Goal: Transaction & Acquisition: Purchase product/service

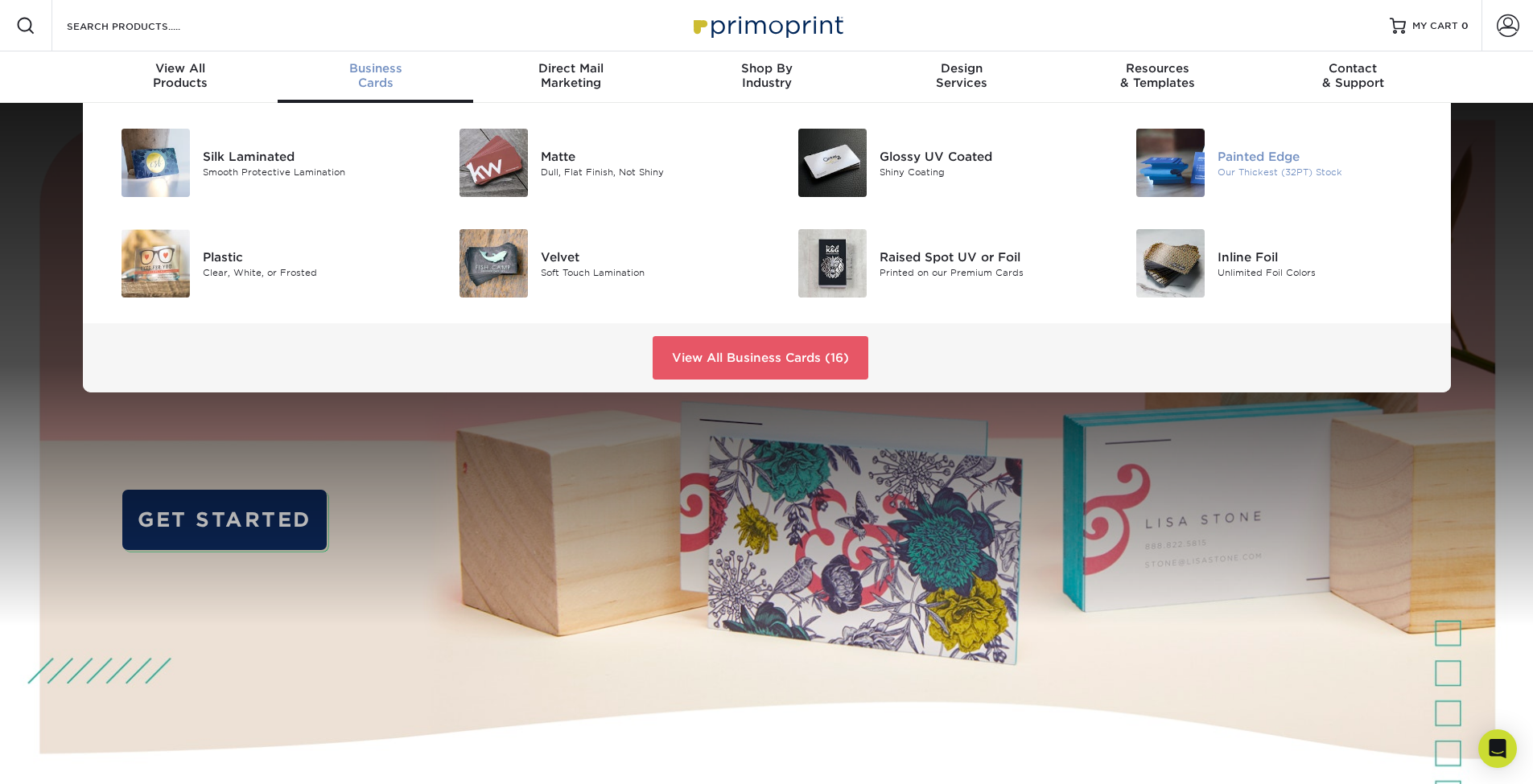
click at [1193, 167] on img at bounding box center [1171, 163] width 69 height 69
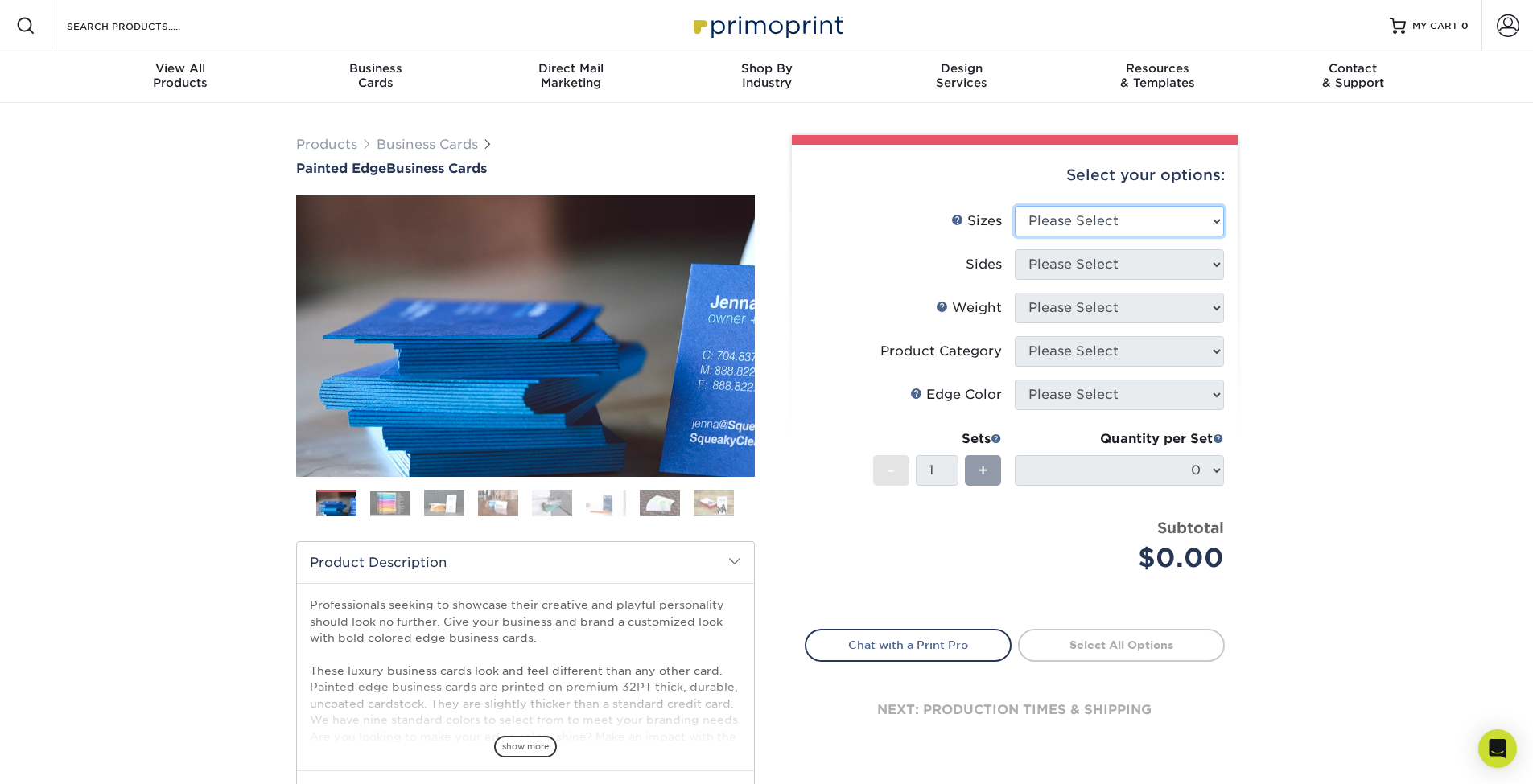
select select "2.00x3.50"
select select "13abbda7-1d64-4f25-8bb2-c179b224825d"
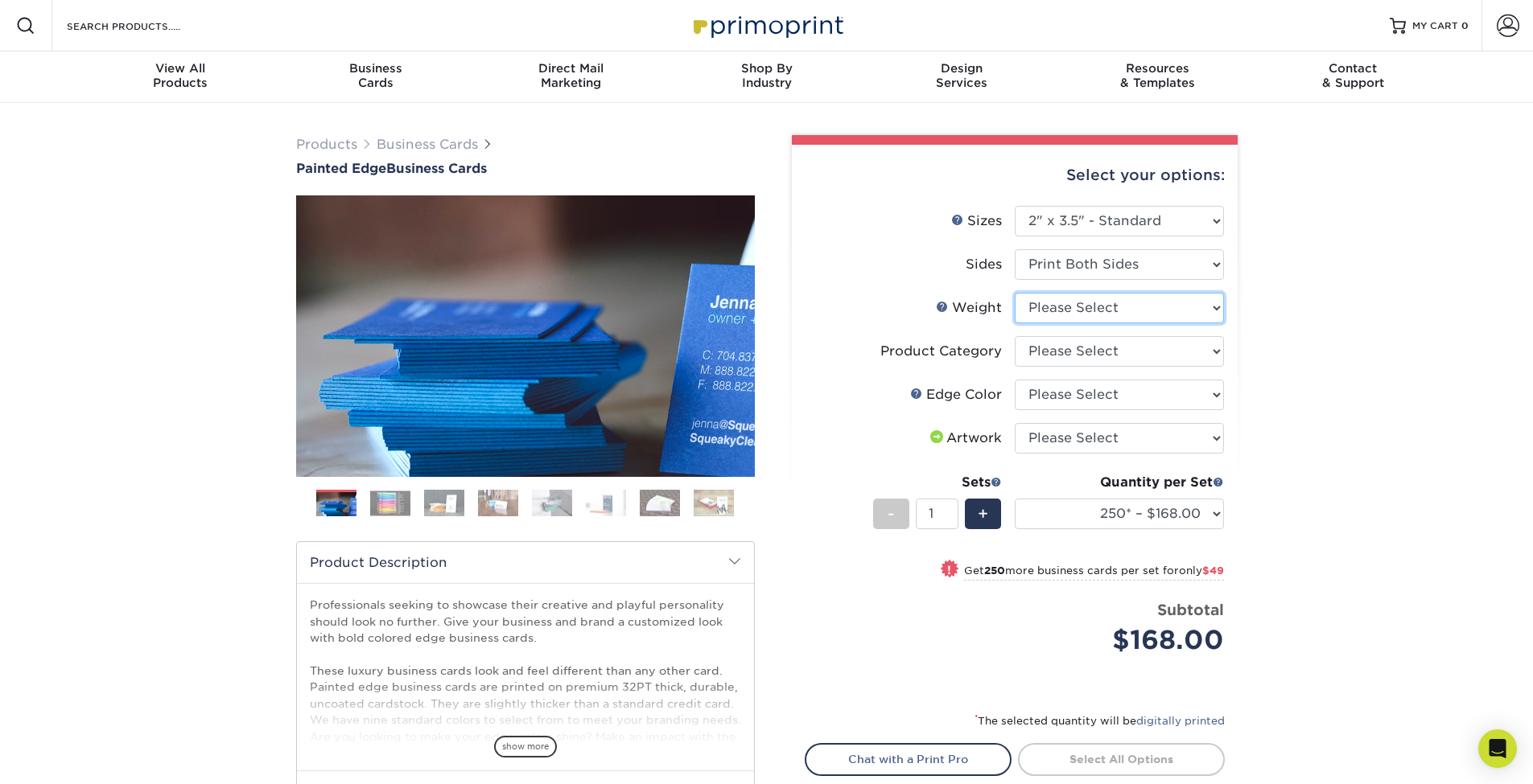
select select "32PTUC"
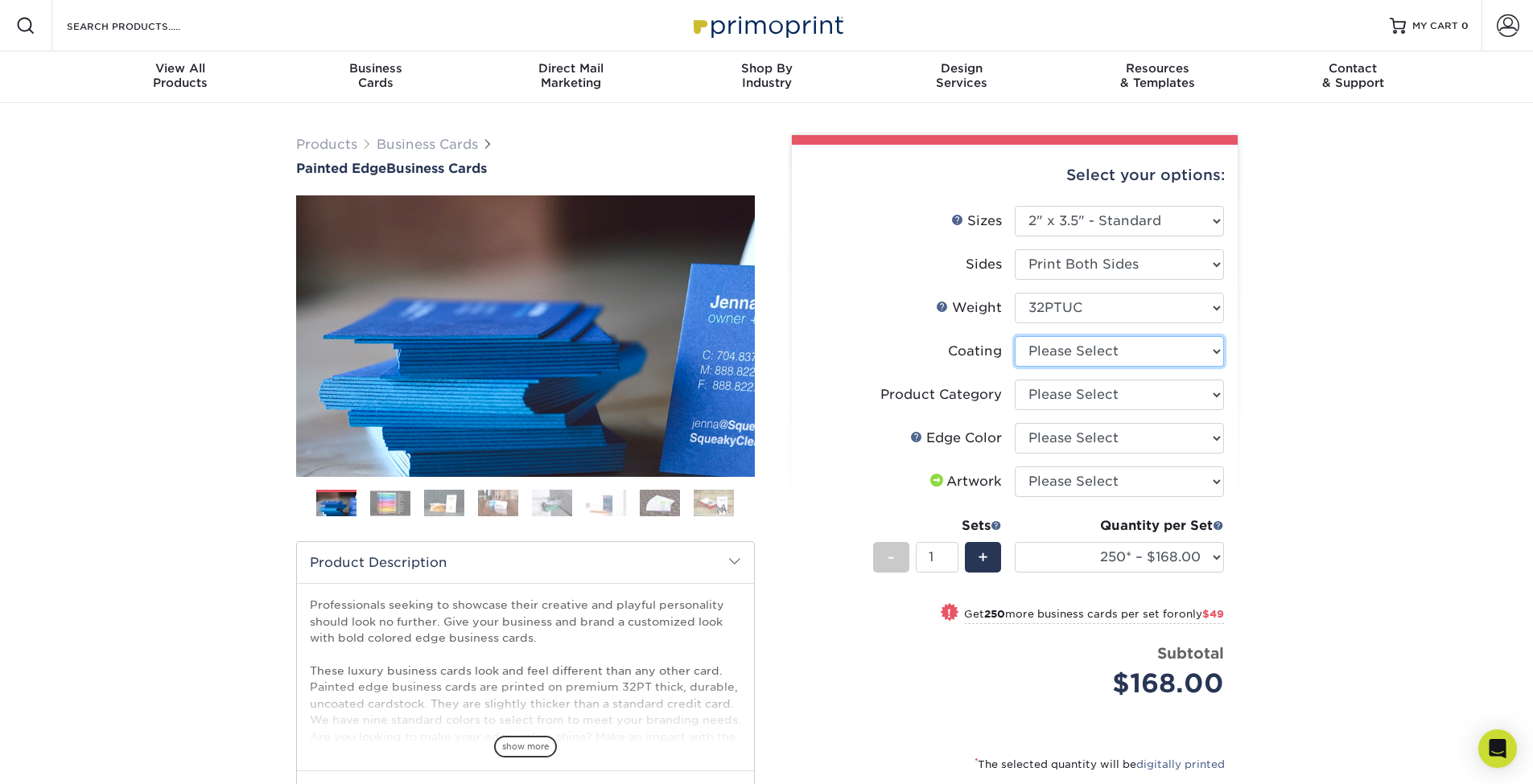
select select "3e7618de-abca-4bda-9f97-8b9129e913d8"
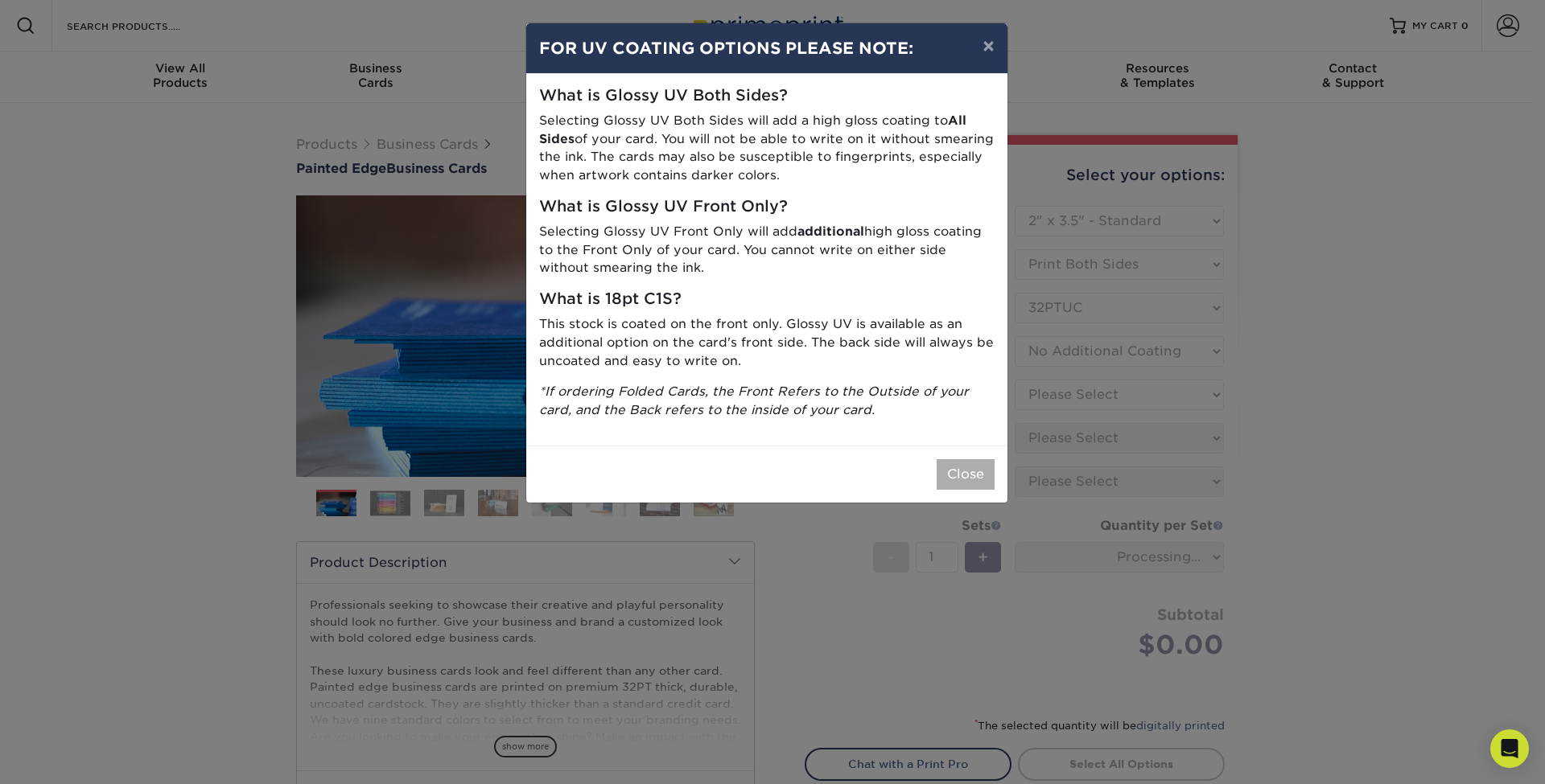
click at [969, 470] on button "Close" at bounding box center [965, 474] width 58 height 30
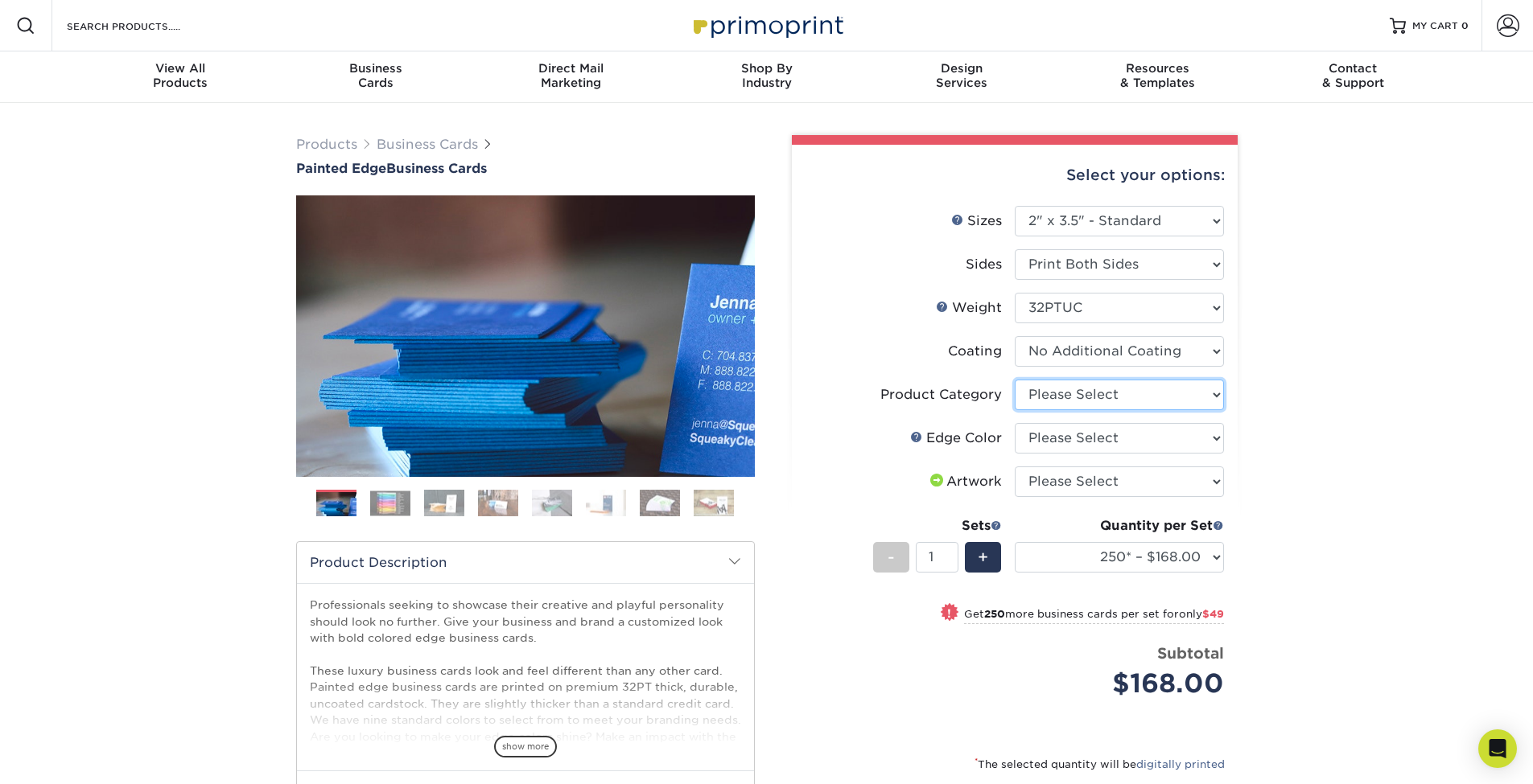
select select "3b5148f1-0588-4f88-a218-97bcfdce65c1"
select select "a07808a3-81c6-4e74-b75e-4e311282080e"
select select "upload"
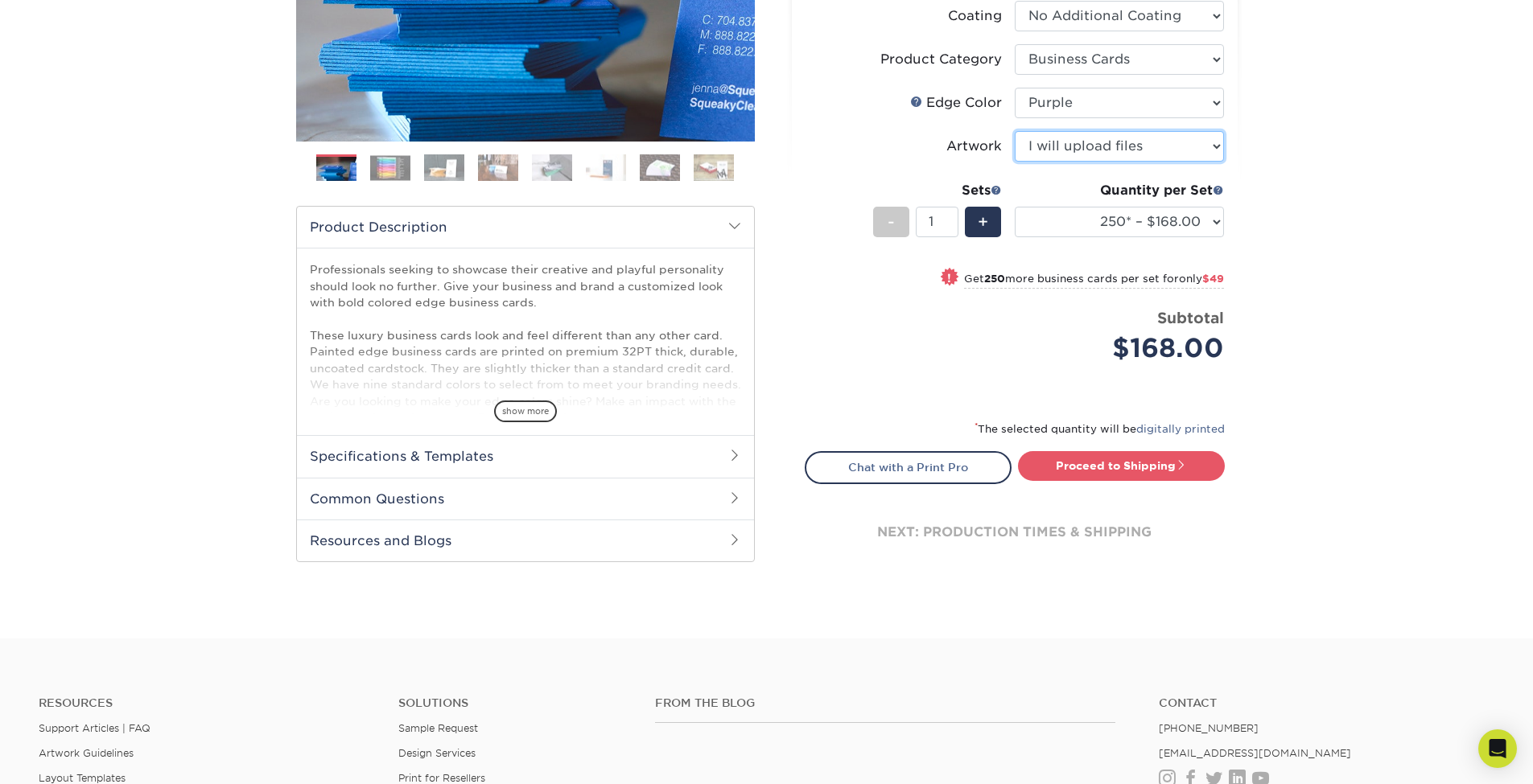
scroll to position [288, 0]
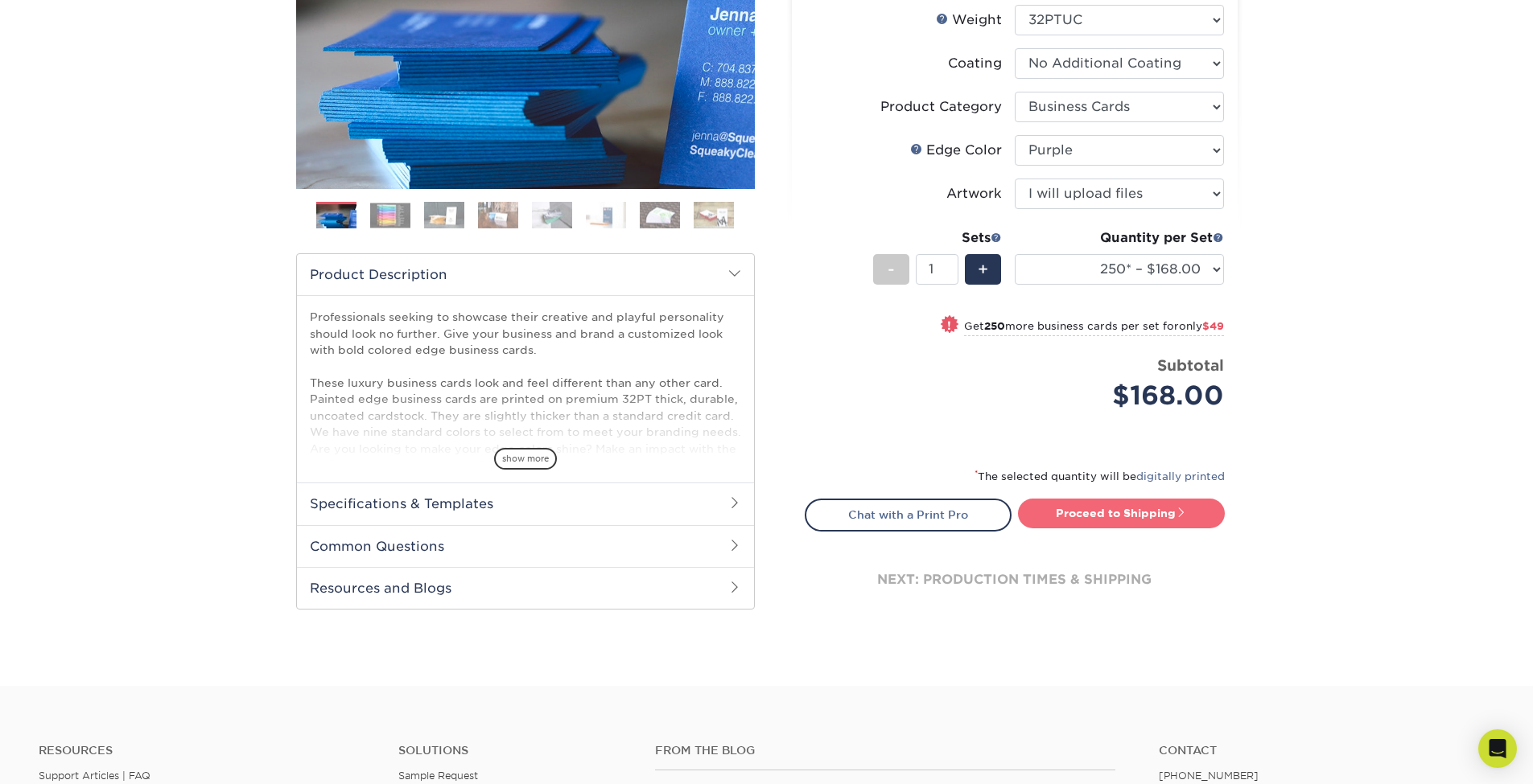
click at [1114, 517] on link "Proceed to Shipping" at bounding box center [1121, 513] width 207 height 29
type input "Set 1"
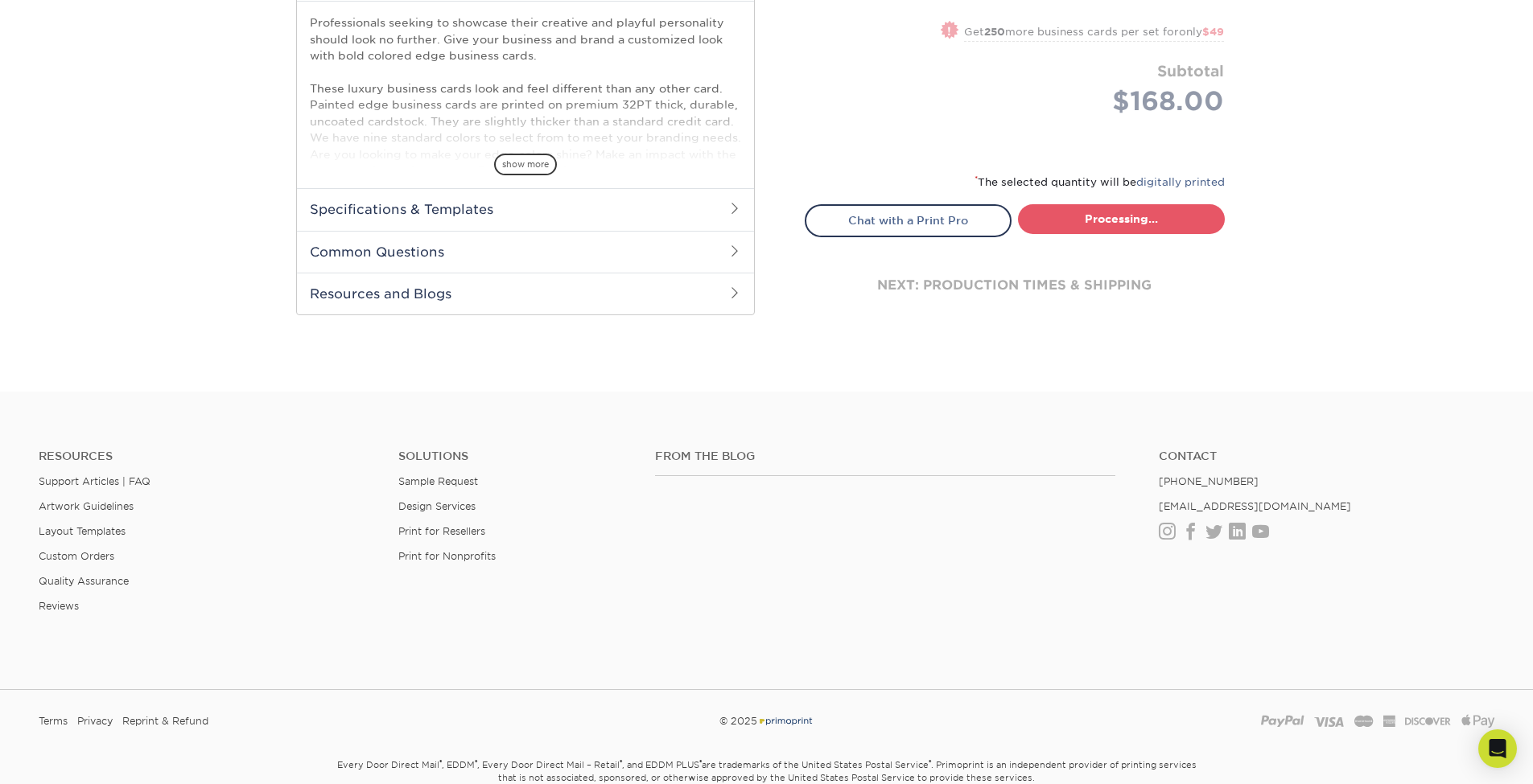
select select "b1d50ed3-fc81-464d-a1d8-d1915fbce704"
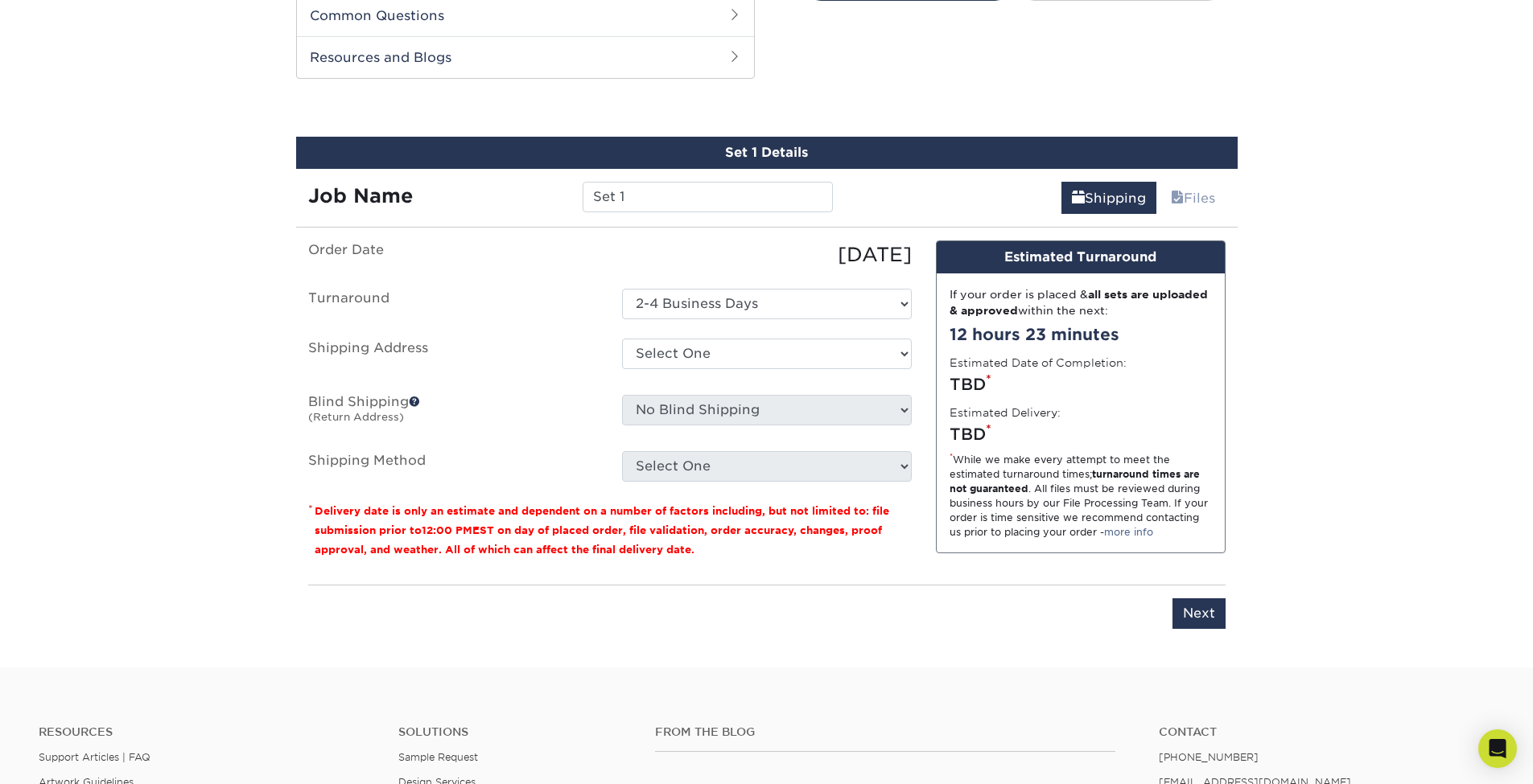
scroll to position [829, 0]
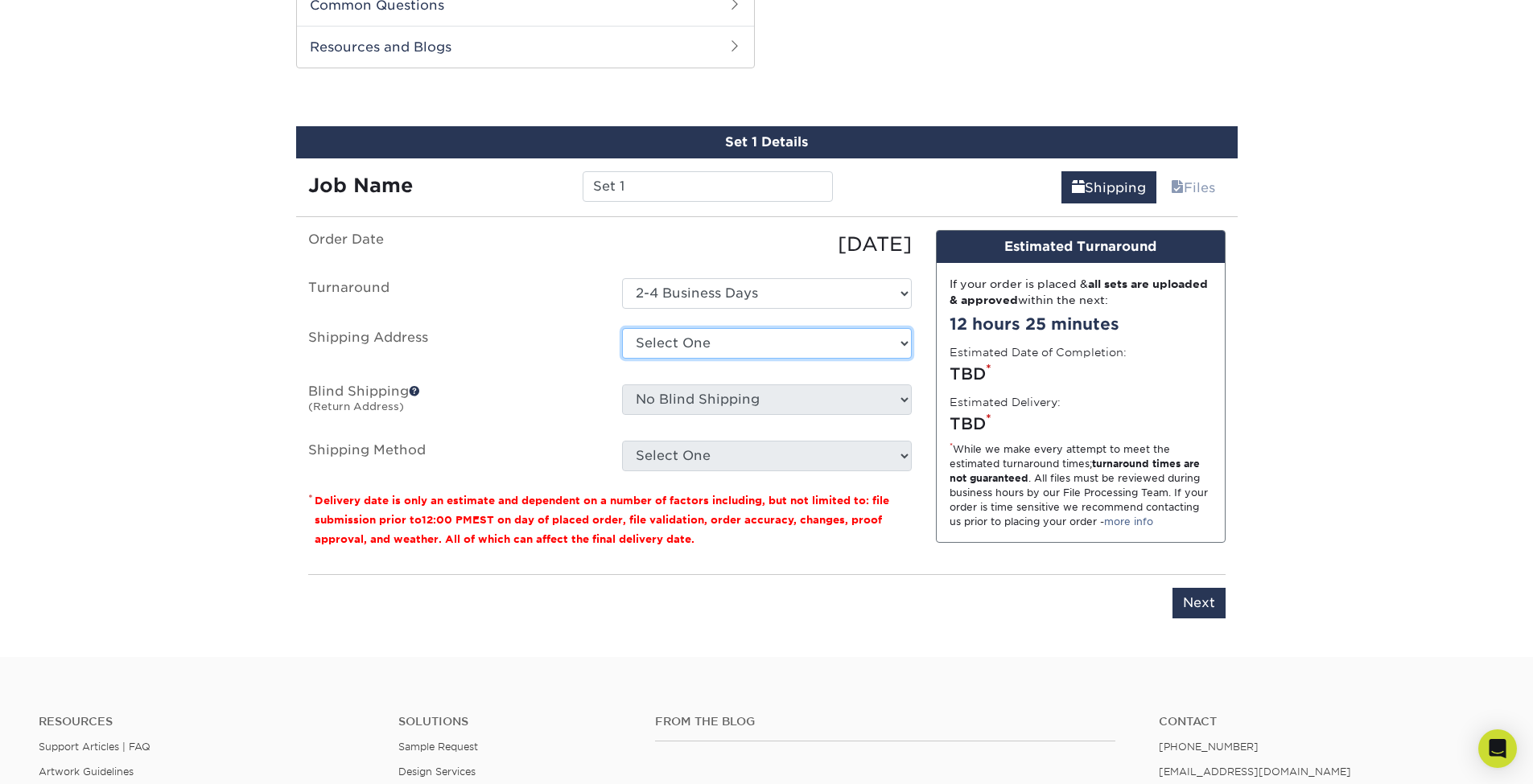
select select "newaddress"
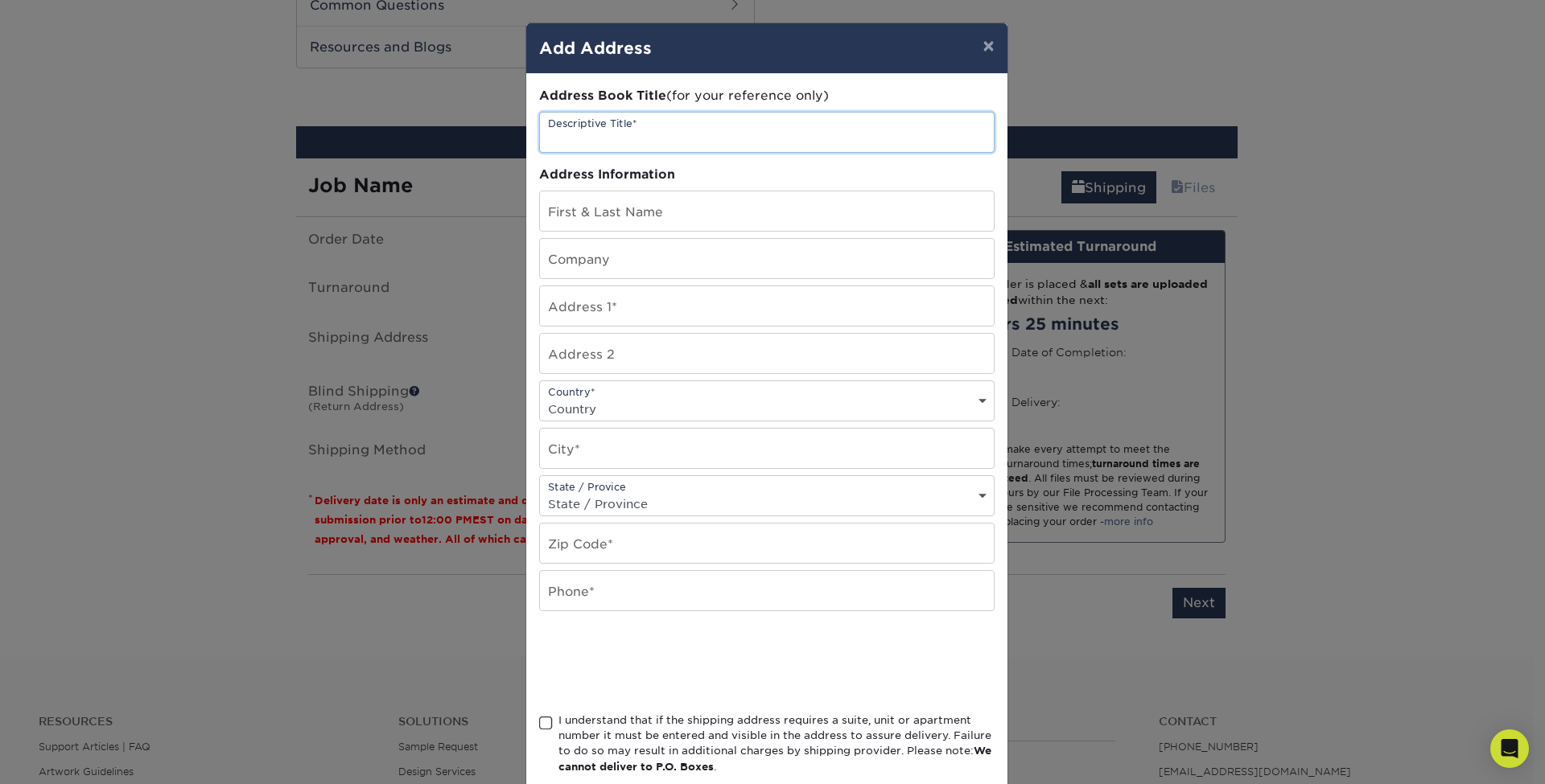
click at [573, 132] on input "text" at bounding box center [766, 132] width 453 height 39
click at [975, 49] on button "×" at bounding box center [988, 46] width 37 height 45
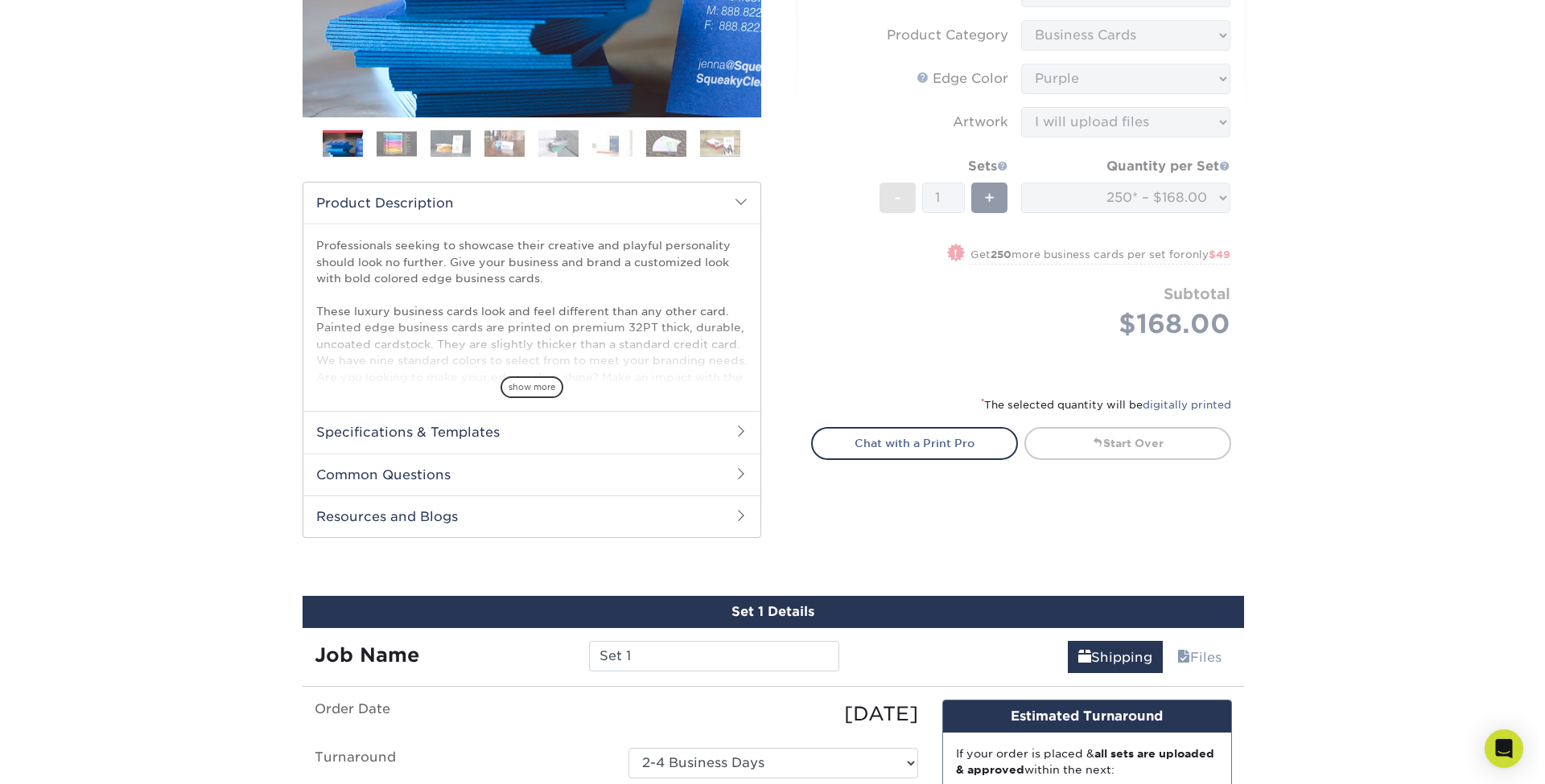
scroll to position [577, 0]
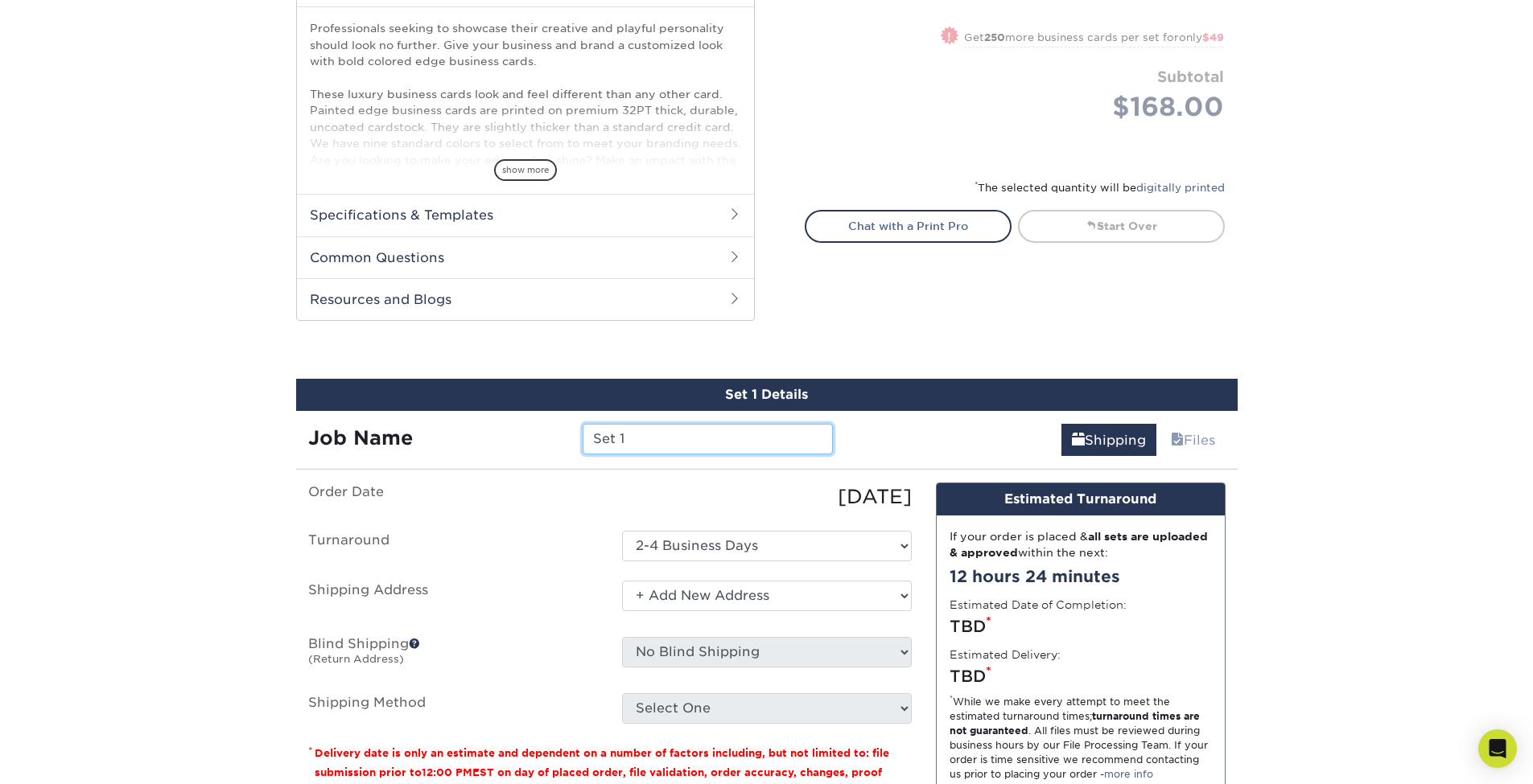
click at [644, 439] on input "Set 1" at bounding box center [708, 439] width 250 height 30
click at [643, 439] on input "Set 1" at bounding box center [708, 439] width 250 height 30
click at [644, 439] on input "Set 1" at bounding box center [708, 439] width 250 height 30
type input "BRAND THE PLANET"
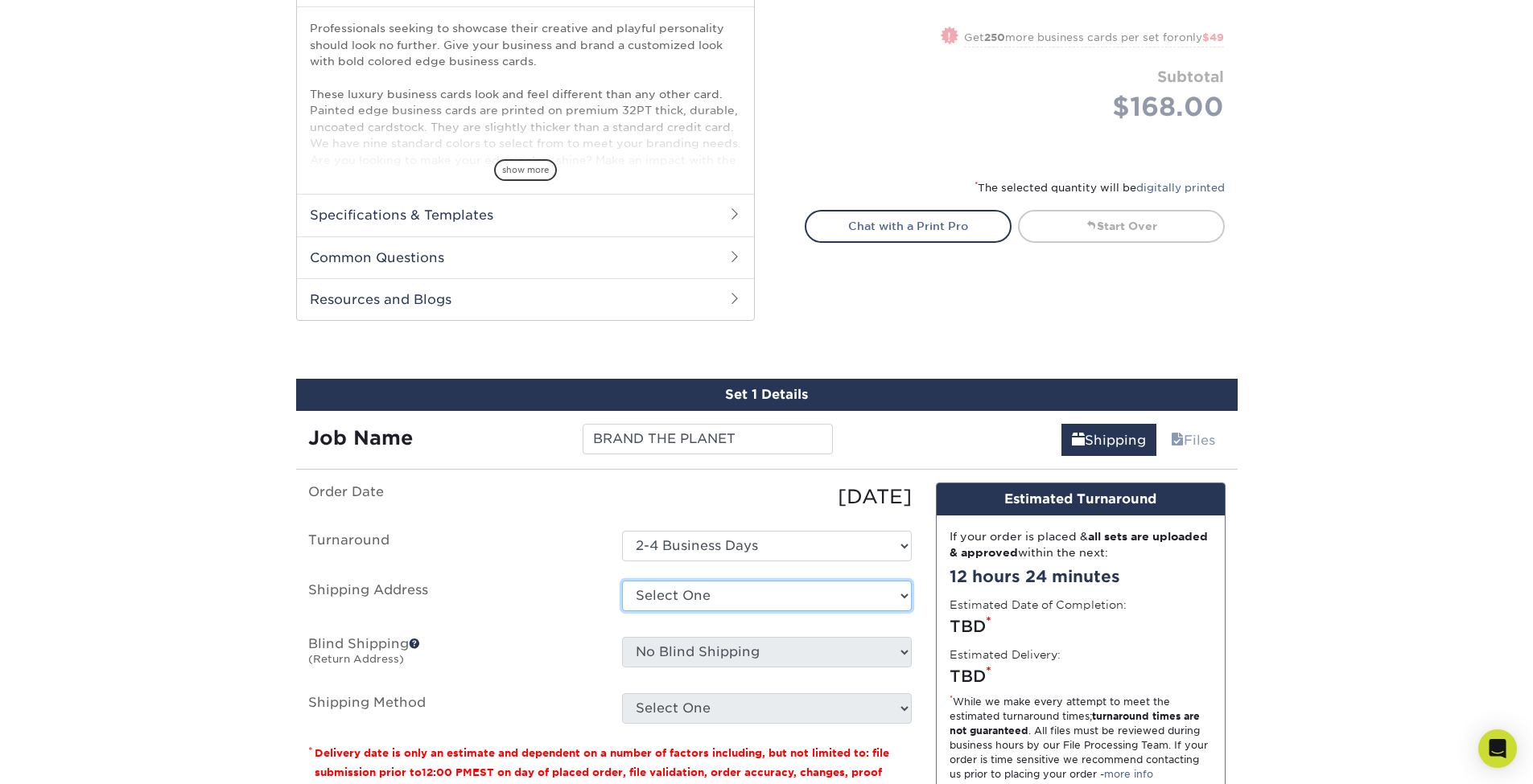
select select "newaddress"
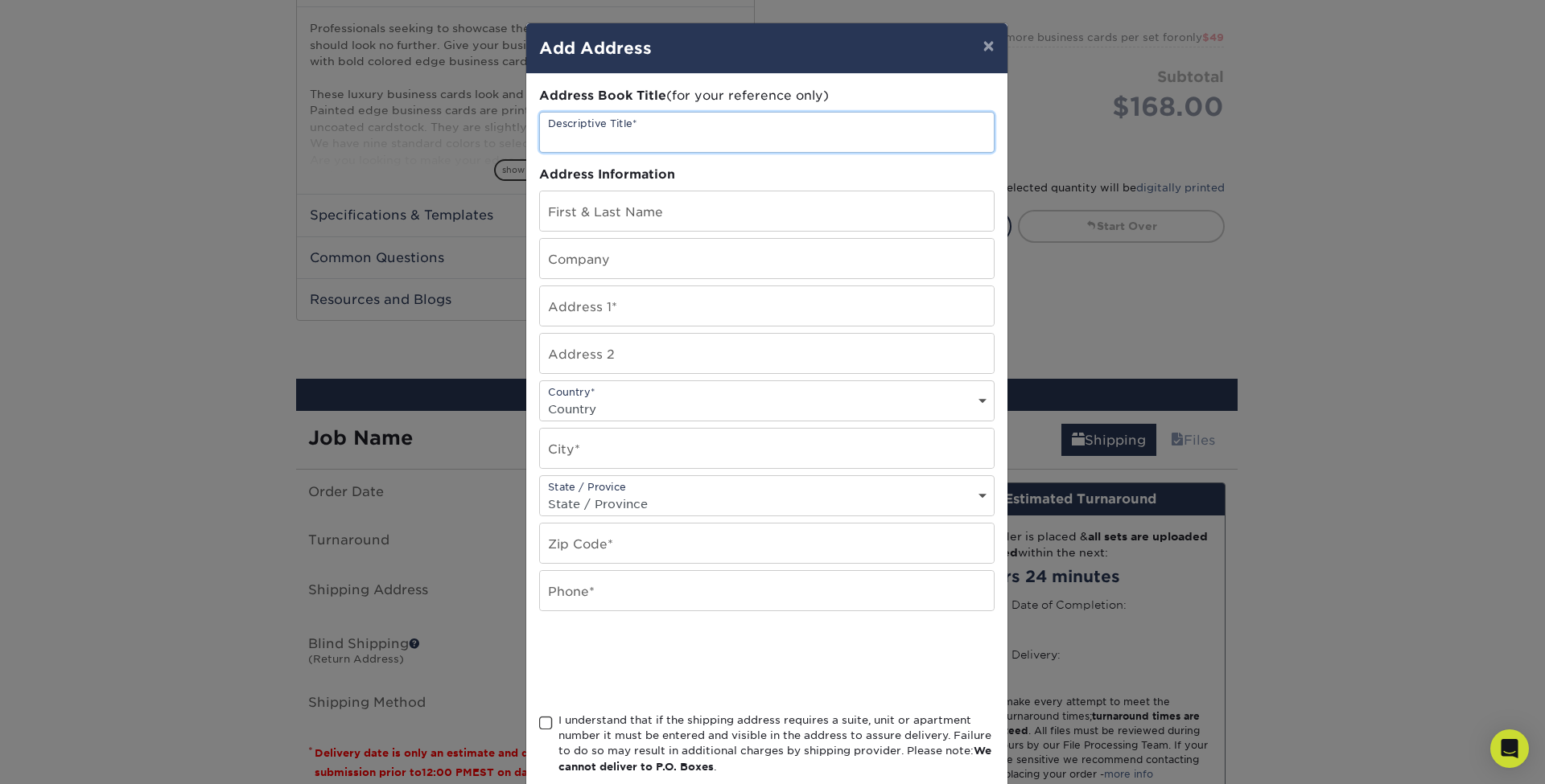
click at [590, 141] on input "text" at bounding box center [766, 132] width 453 height 39
type input "[US_STATE]"
type input "[PERSON_NAME]"
type input "brand the planet"
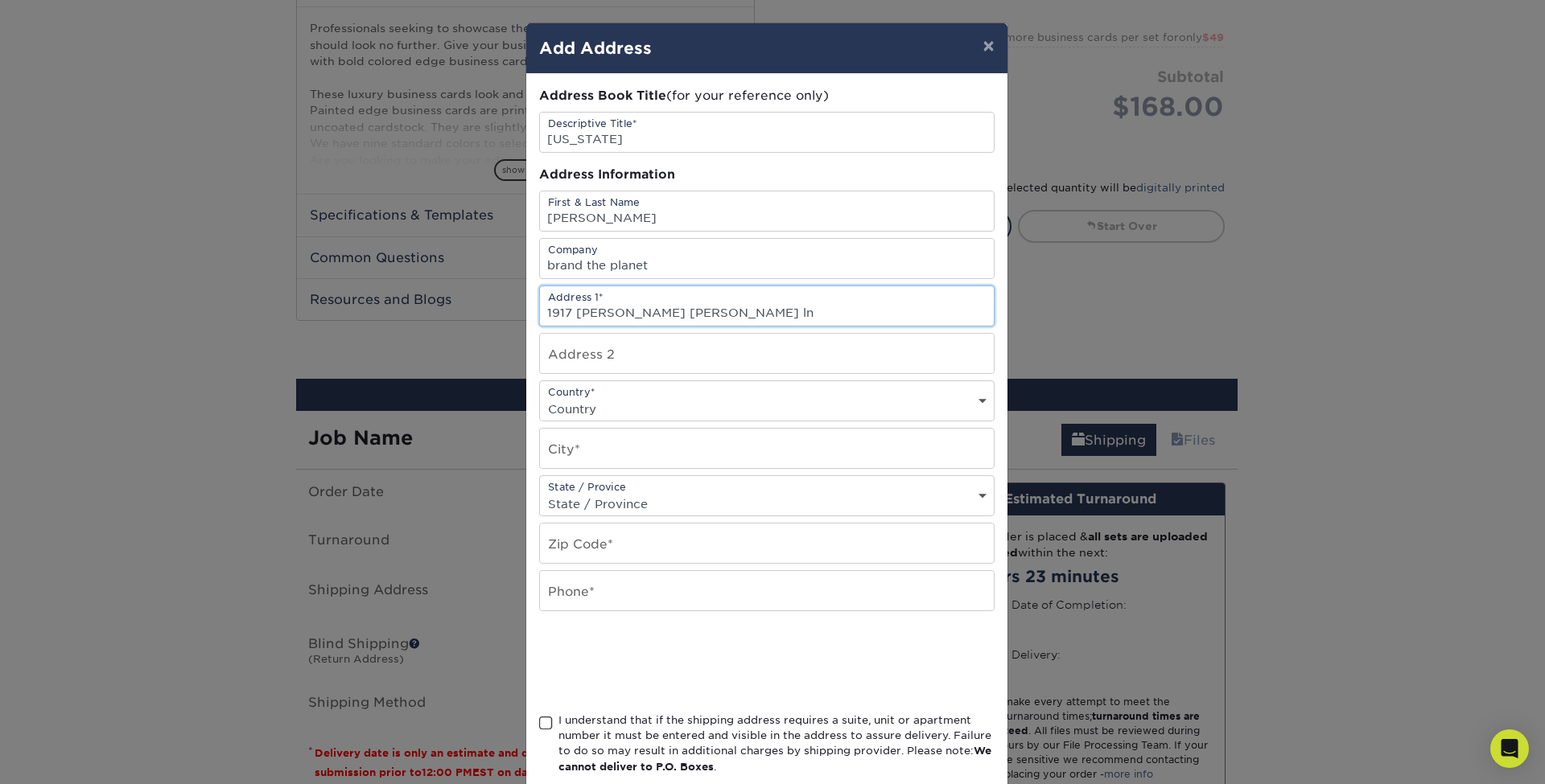
type input "1917 [PERSON_NAME] [PERSON_NAME] ln"
select select "US"
type input "madison"
select select "TN"
type input "37115"
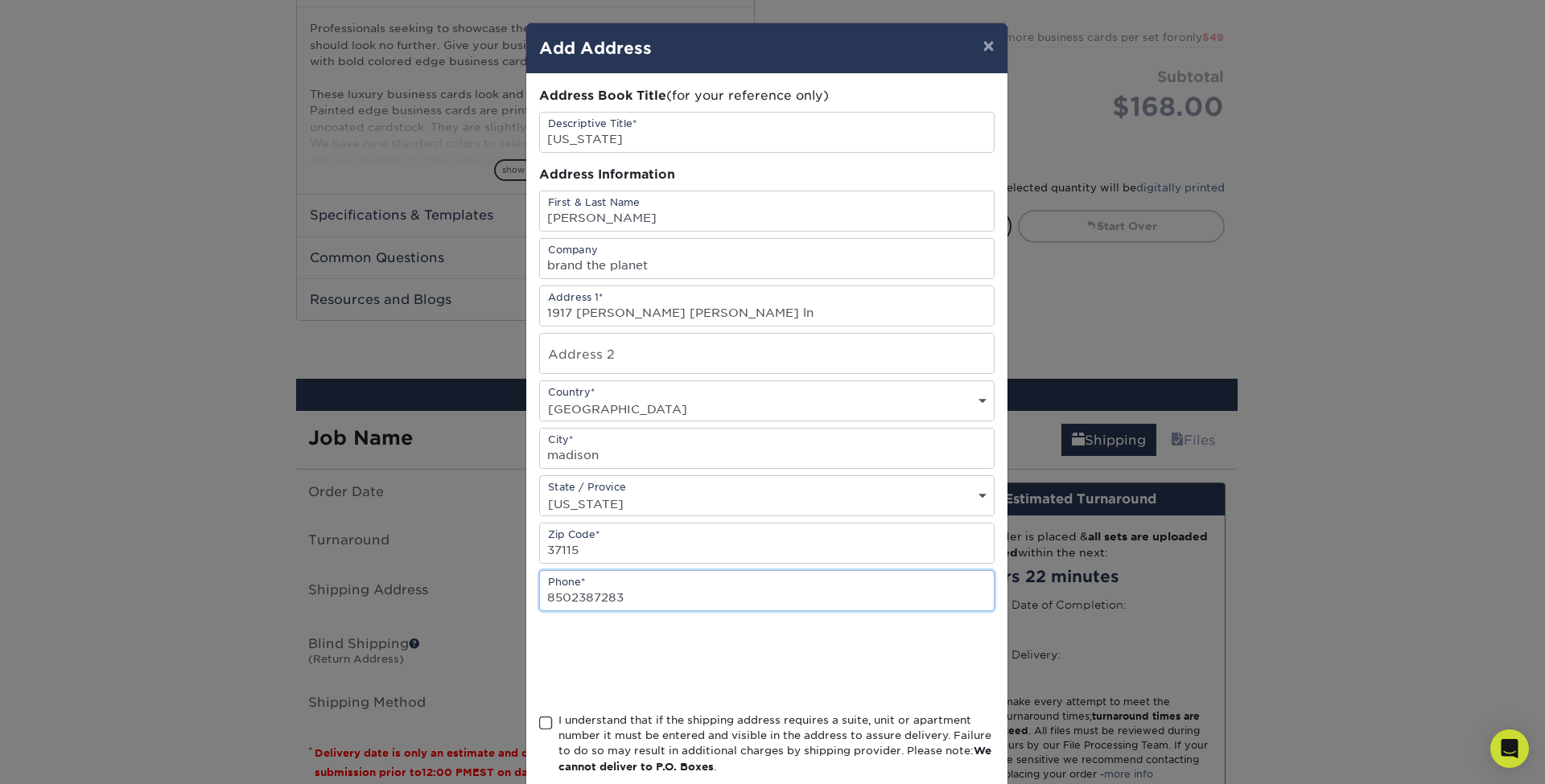
type input "8502387283"
click at [564, 715] on div "Address Book Title (for your reference only) Descriptive Title* [US_STATE] Addr…" at bounding box center [766, 434] width 455 height 694
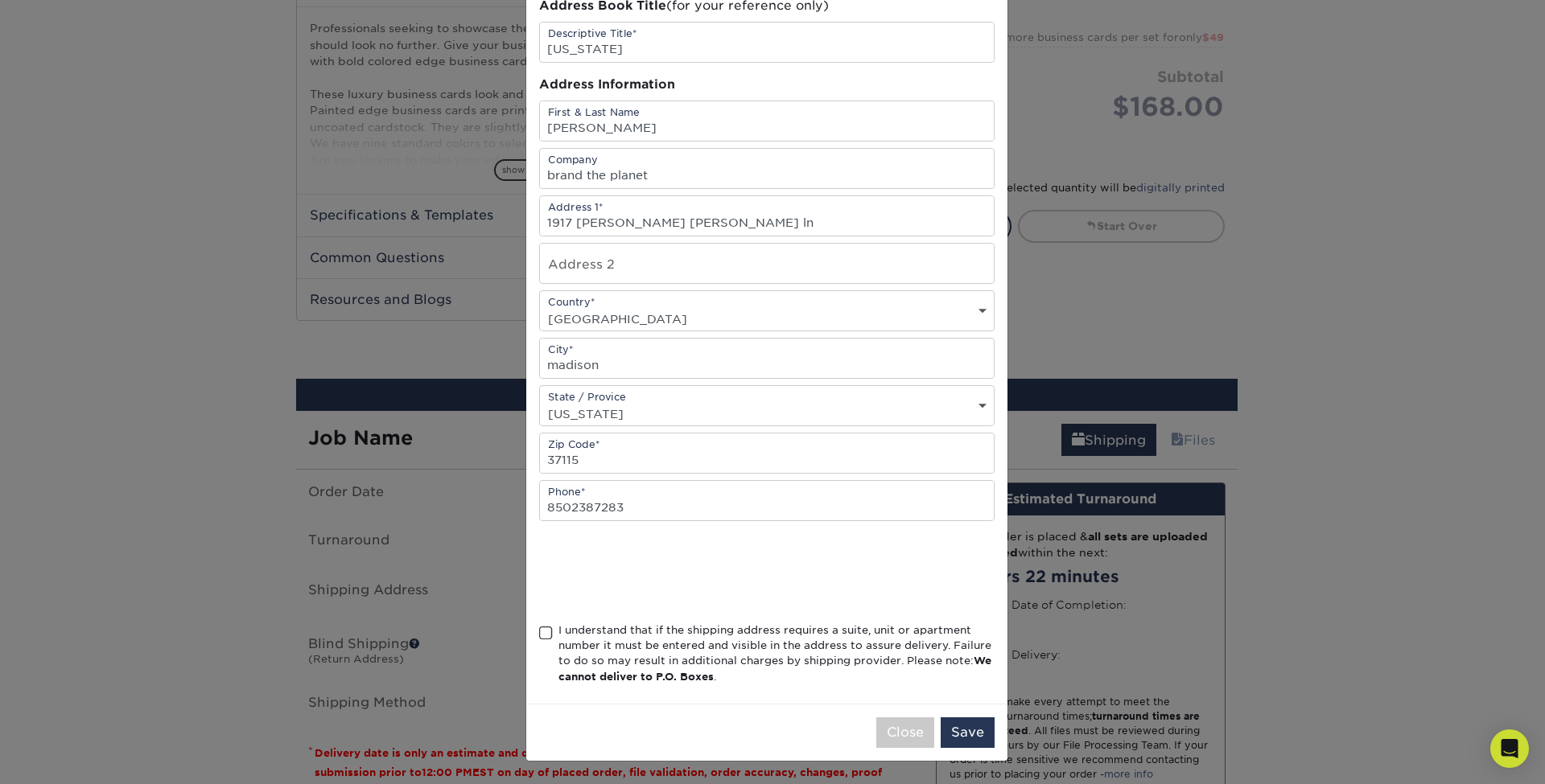
drag, startPoint x: 542, startPoint y: 630, endPoint x: 578, endPoint y: 635, distance: 36.3
click at [543, 630] on span at bounding box center [546, 633] width 14 height 16
click at [0, 0] on input "I understand that if the shipping address requires a suite, unit or apartment n…" at bounding box center [0, 0] width 0 height 0
click at [953, 739] on button "Save" at bounding box center [967, 732] width 54 height 30
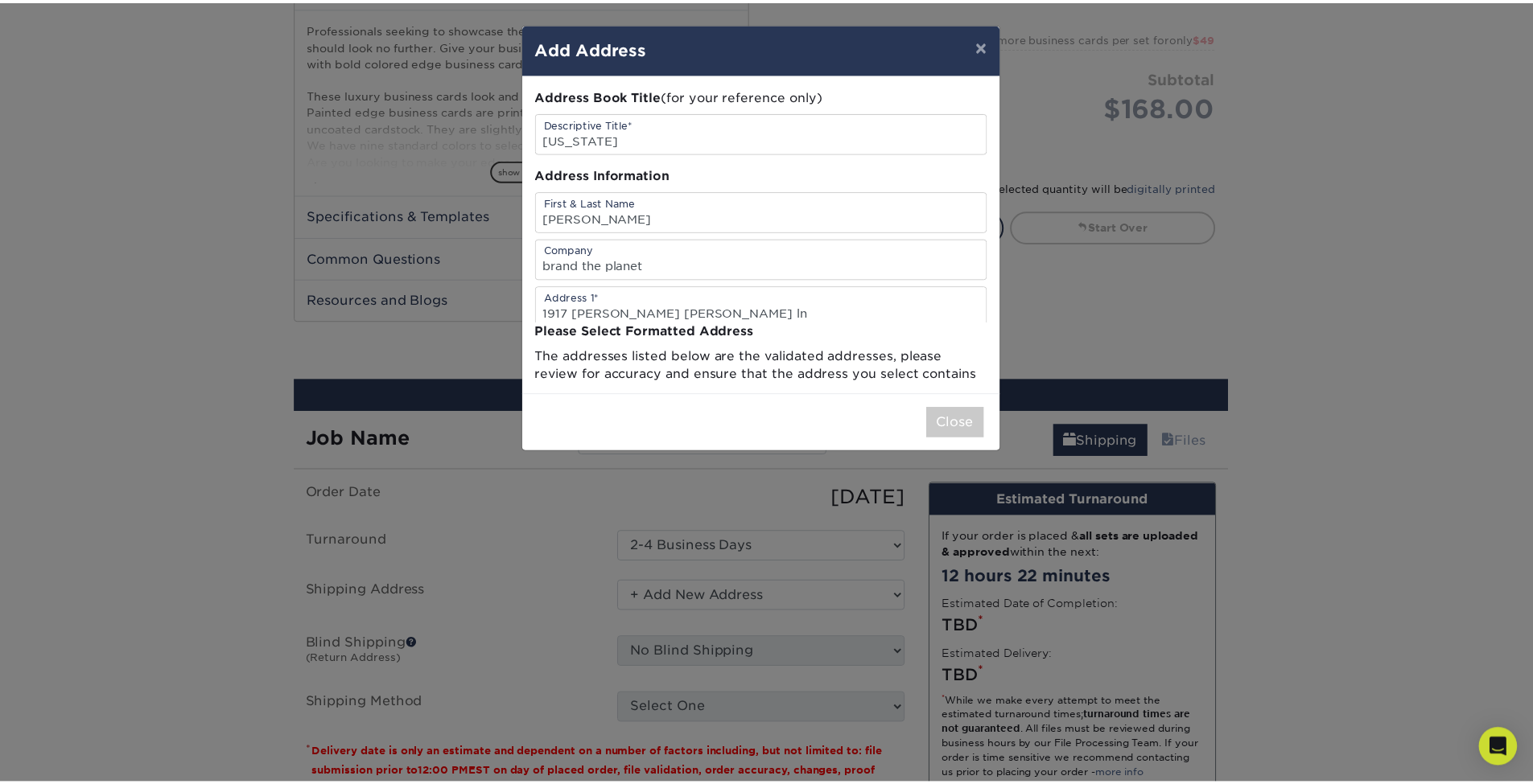
scroll to position [0, 0]
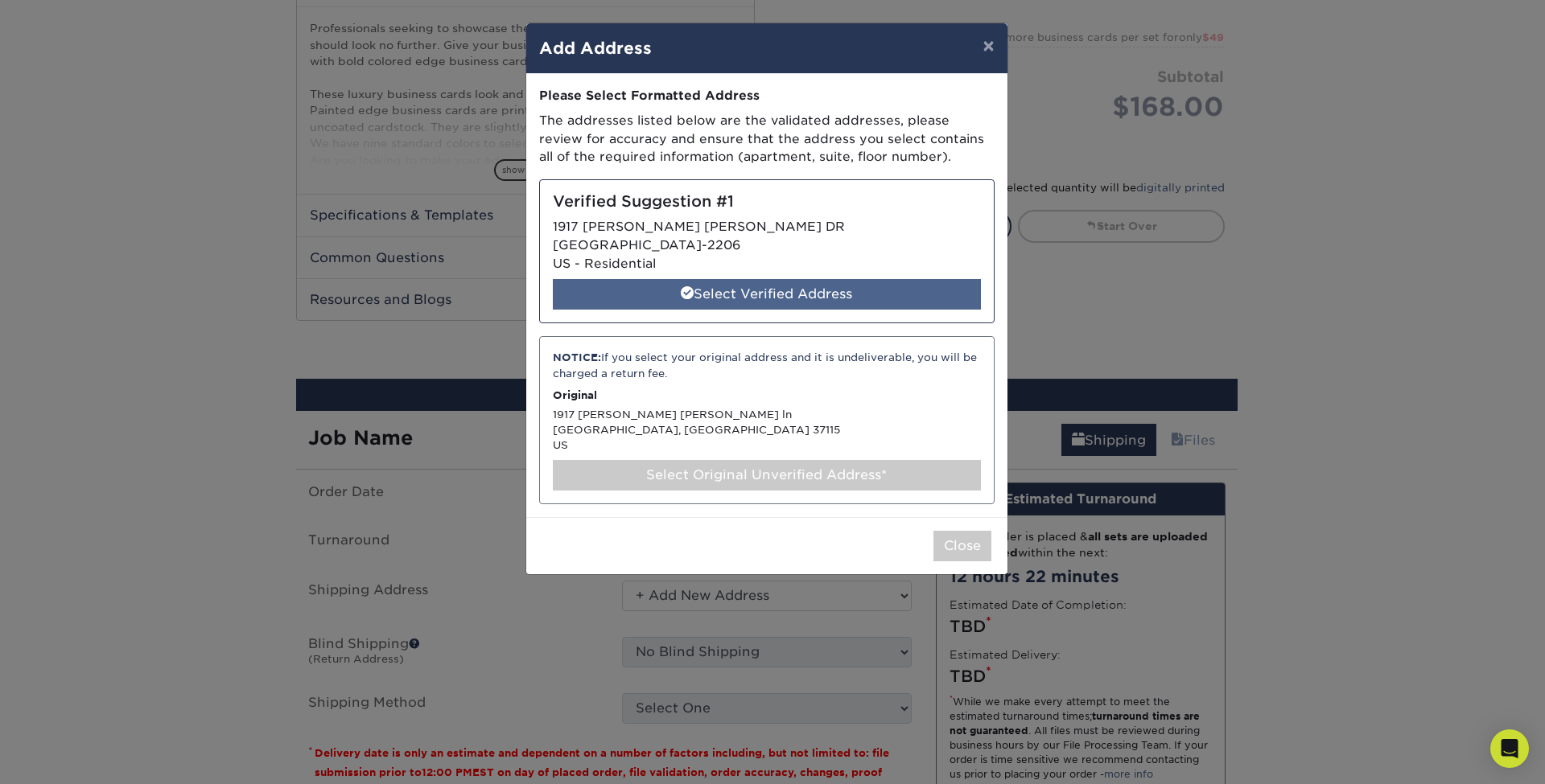
click at [761, 293] on div "Select Verified Address" at bounding box center [767, 294] width 428 height 30
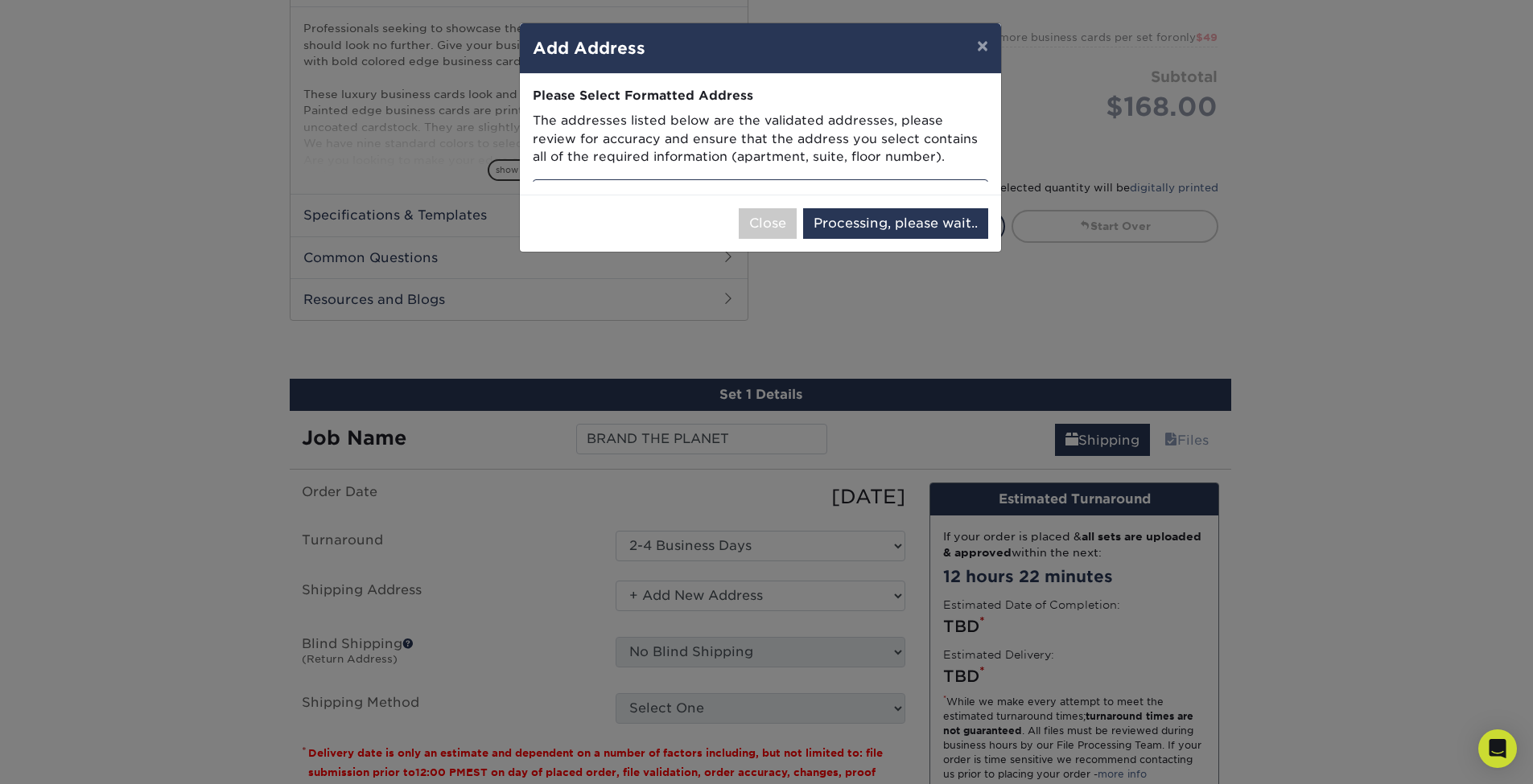
select select "286367"
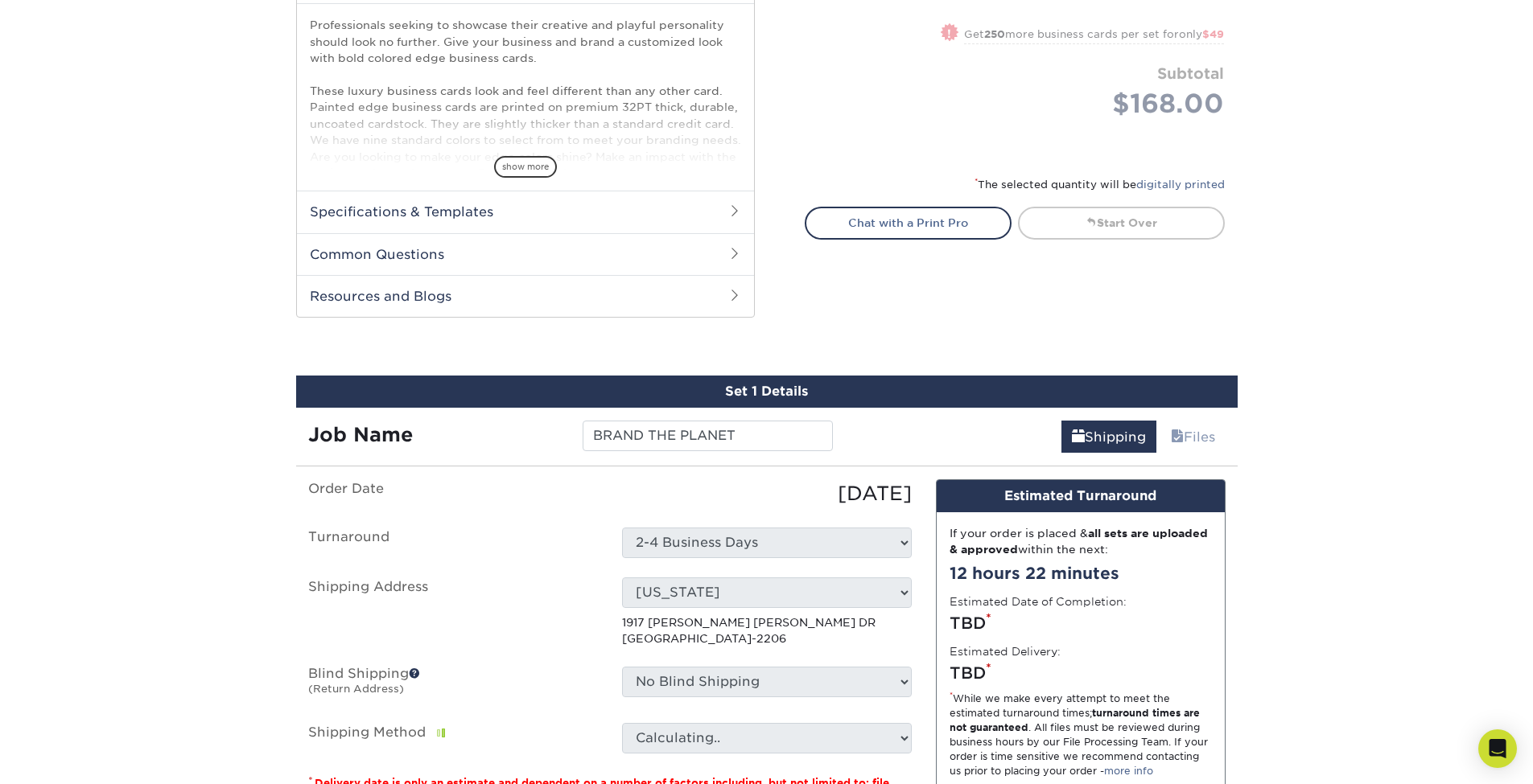
scroll to position [688, 0]
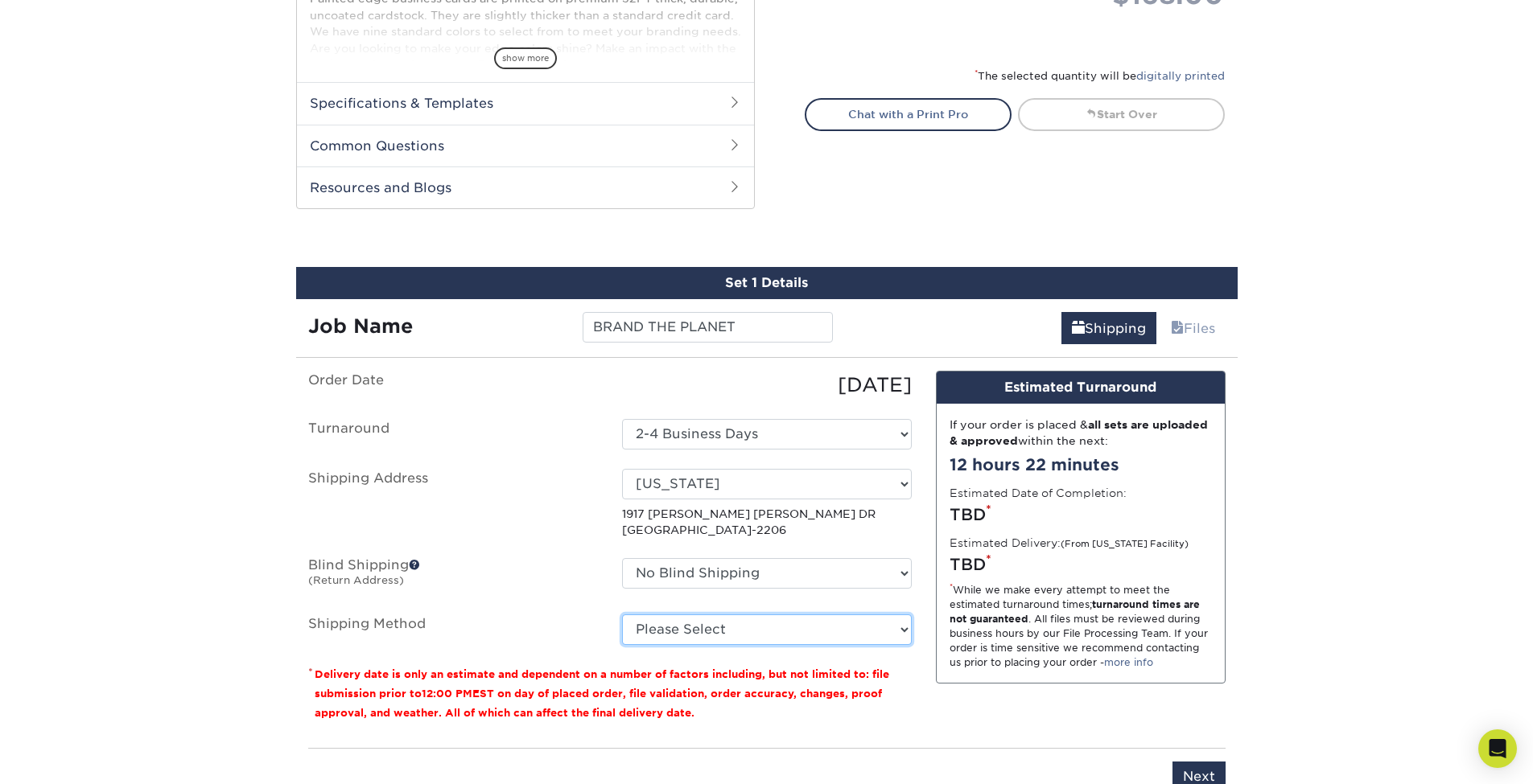
select select "03"
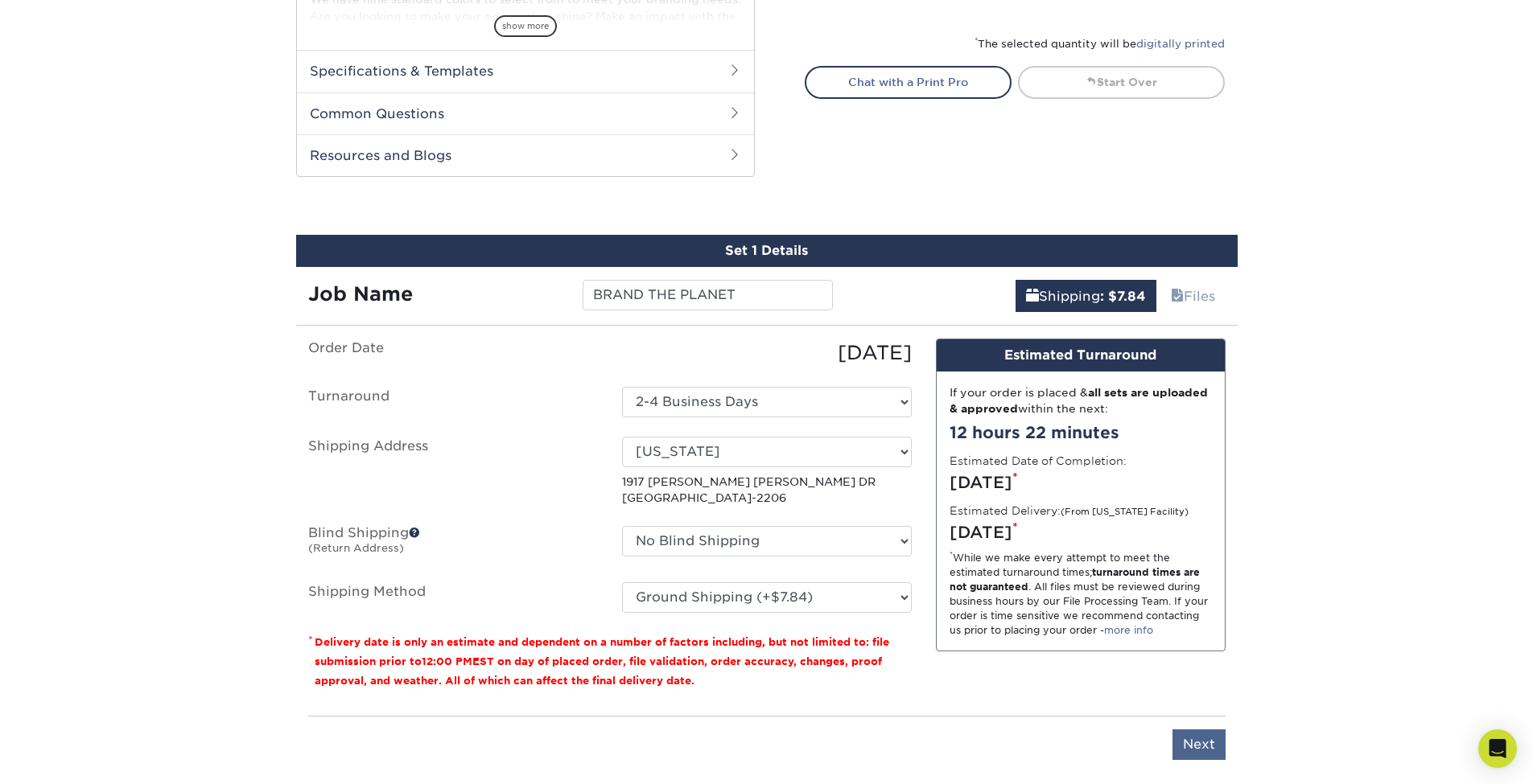
click at [1195, 744] on input "Next" at bounding box center [1199, 744] width 53 height 30
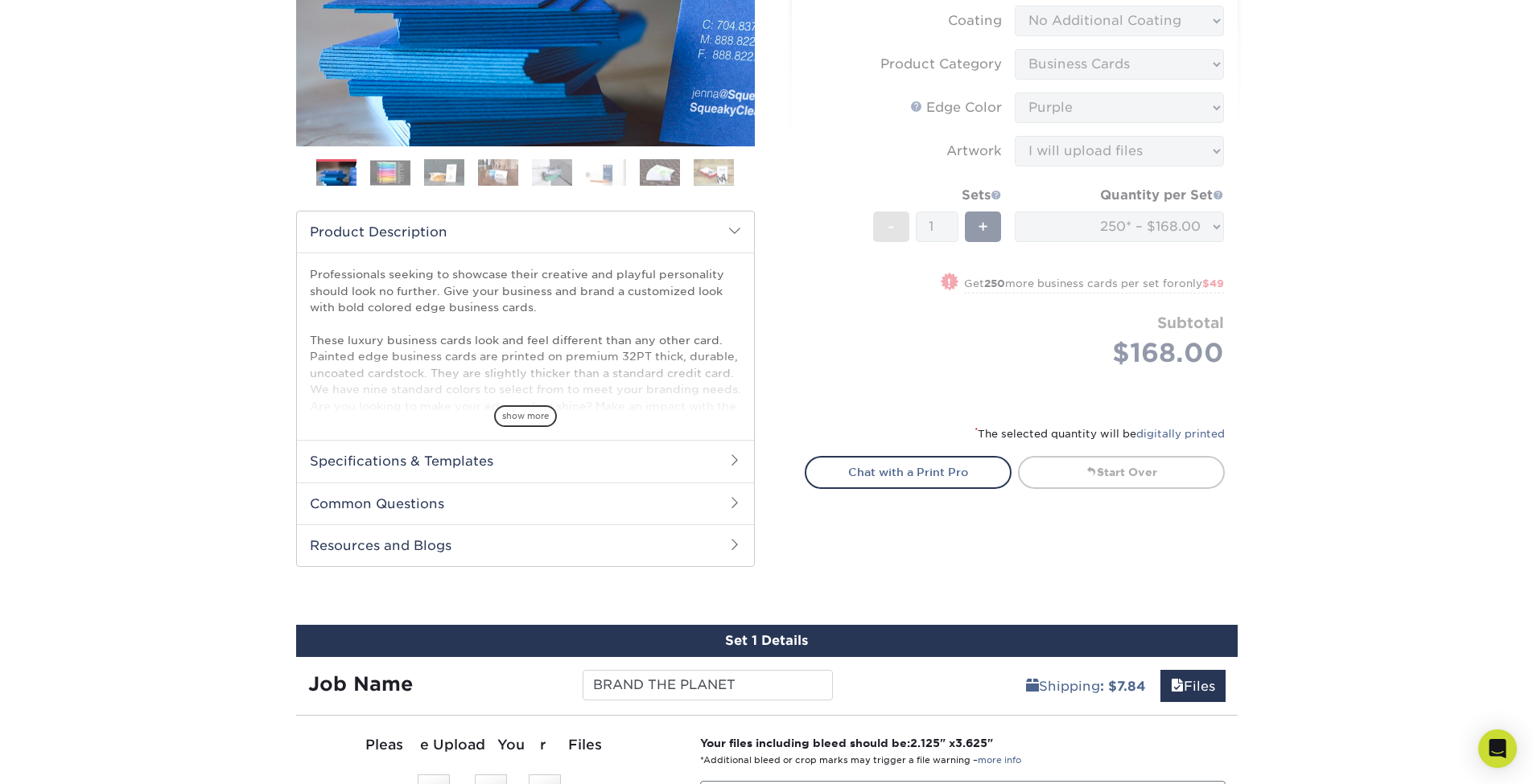
scroll to position [58, 0]
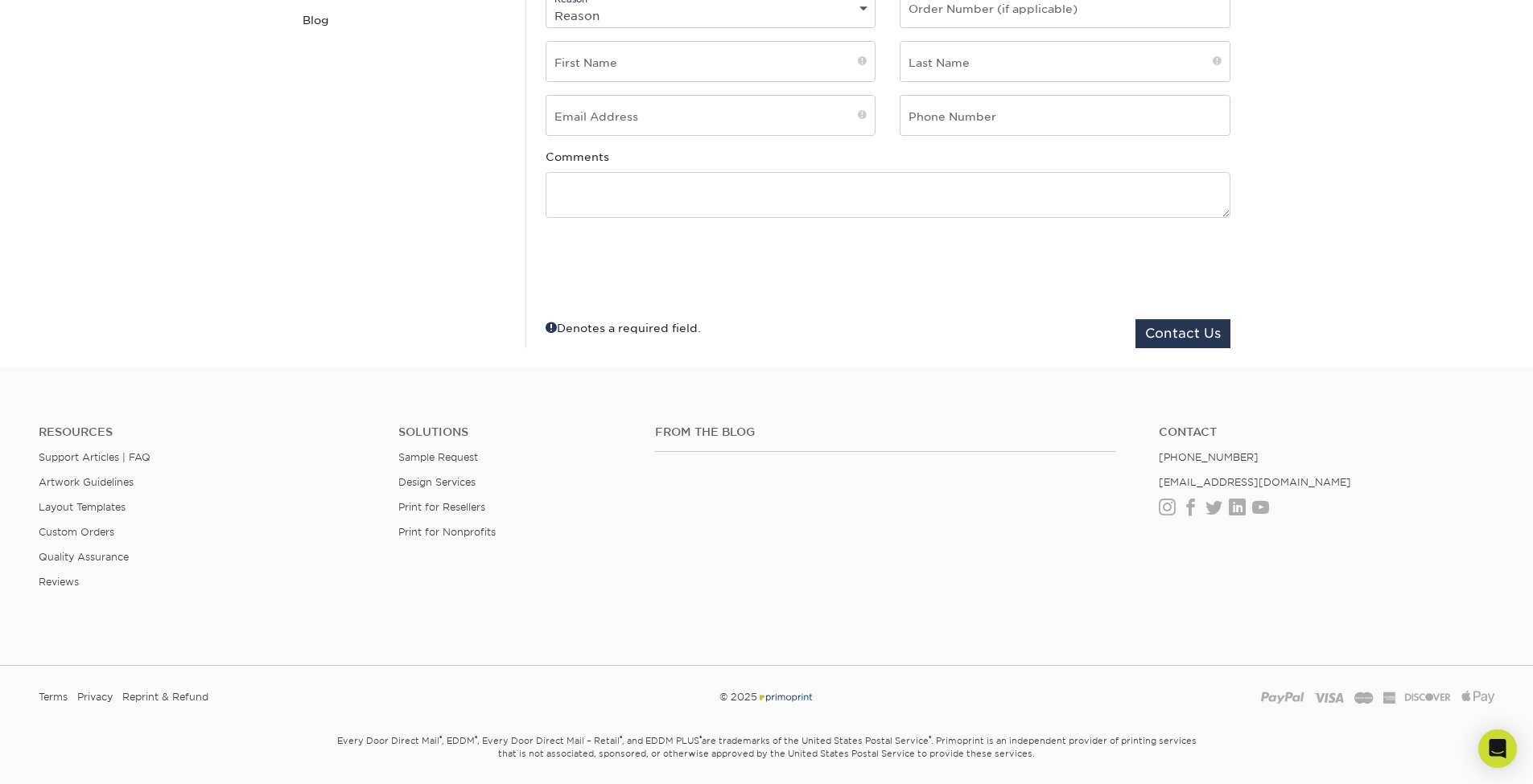
scroll to position [452, 0]
